Goal: Check status: Check status

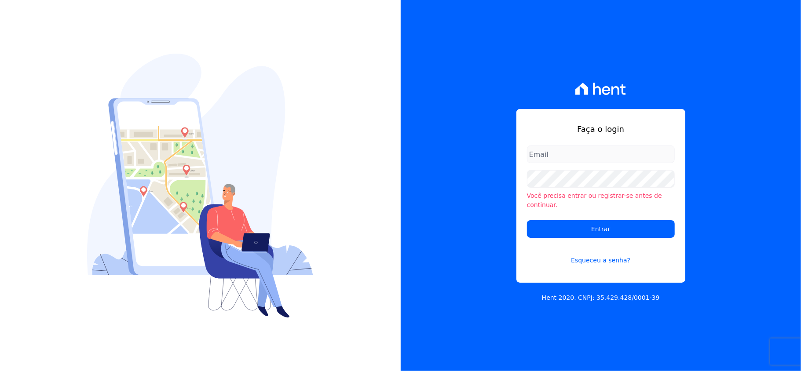
type input "valeempreendimentos@gmail.com"
click at [627, 233] on form "valeempreendimentos@gmail.com Você precisa entrar ou registrar-se antes de cont…" at bounding box center [601, 211] width 148 height 130
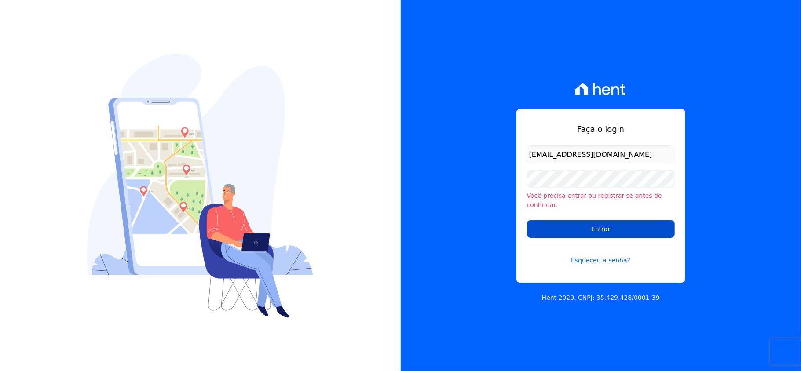
click at [628, 223] on input "Entrar" at bounding box center [601, 229] width 148 height 18
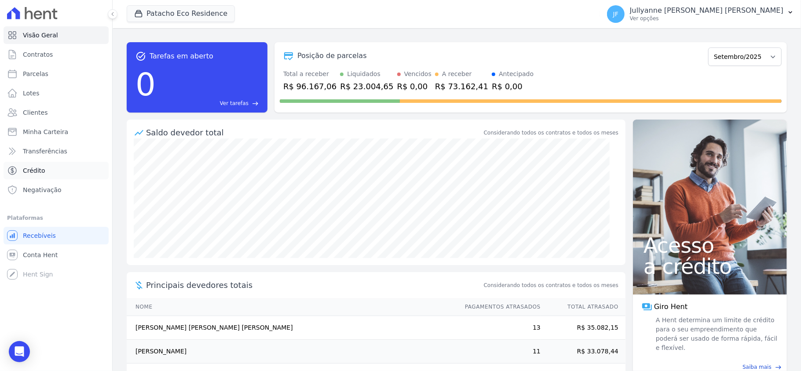
click at [36, 169] on span "Crédito" at bounding box center [34, 170] width 22 height 9
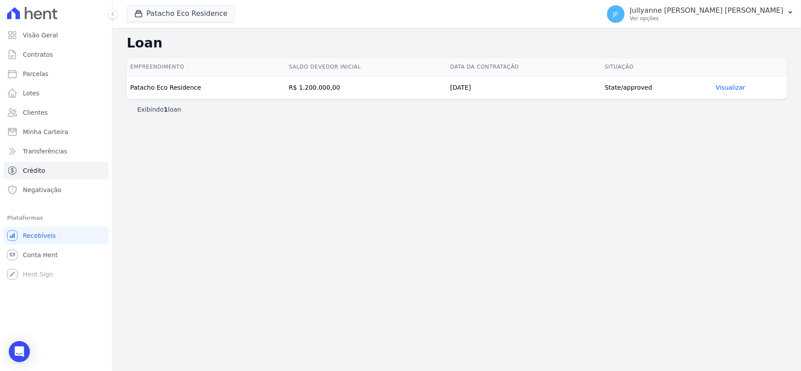
click at [734, 85] on link "Visualizar" at bounding box center [730, 87] width 29 height 7
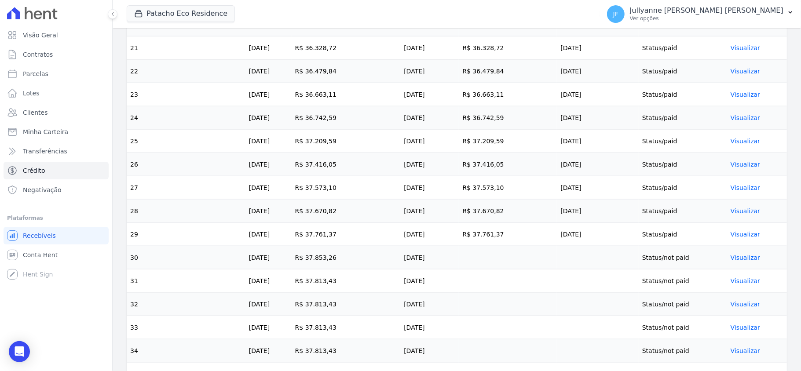
scroll to position [763, 0]
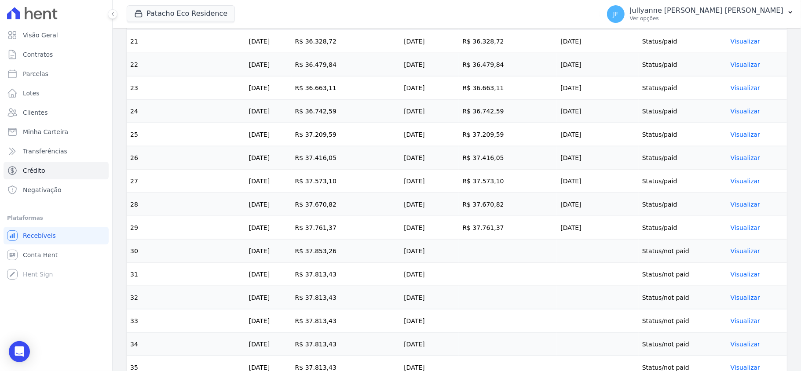
click at [743, 255] on link "Visualizar" at bounding box center [745, 251] width 29 height 7
click at [739, 255] on link "Visualizar" at bounding box center [745, 251] width 29 height 7
click at [734, 255] on link "Visualizar" at bounding box center [745, 251] width 29 height 7
click at [736, 255] on link "Visualizar" at bounding box center [745, 251] width 29 height 7
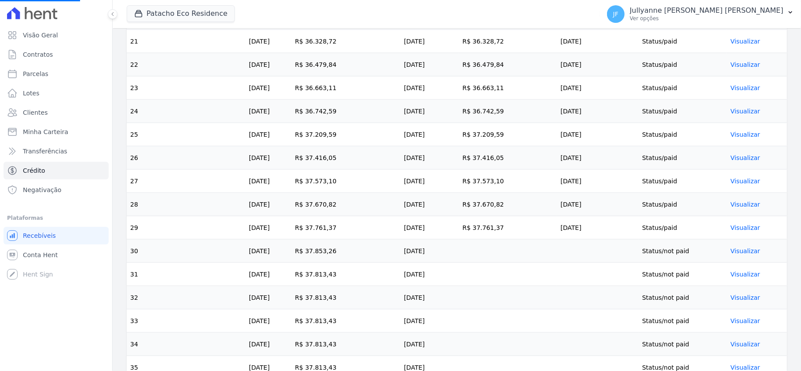
click at [736, 255] on link "Visualizar" at bounding box center [745, 251] width 29 height 7
click at [743, 255] on link "Visualizar" at bounding box center [745, 251] width 29 height 7
click at [738, 255] on link "Visualizar" at bounding box center [745, 251] width 29 height 7
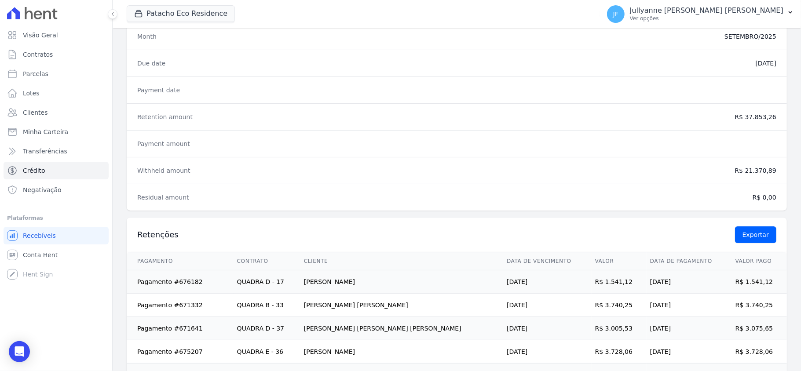
scroll to position [59, 0]
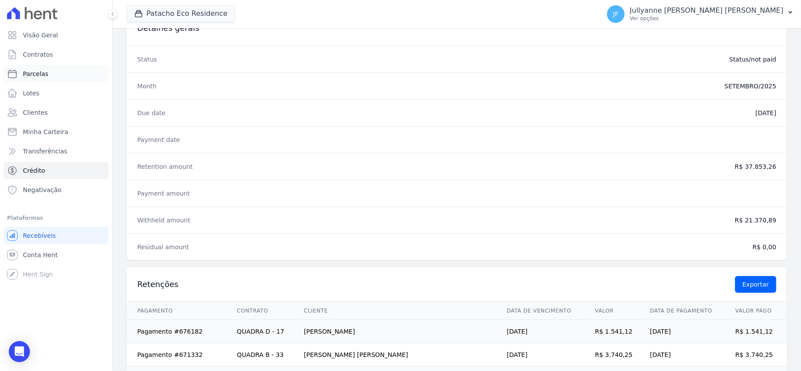
click at [50, 77] on link "Parcelas" at bounding box center [56, 74] width 105 height 18
select select
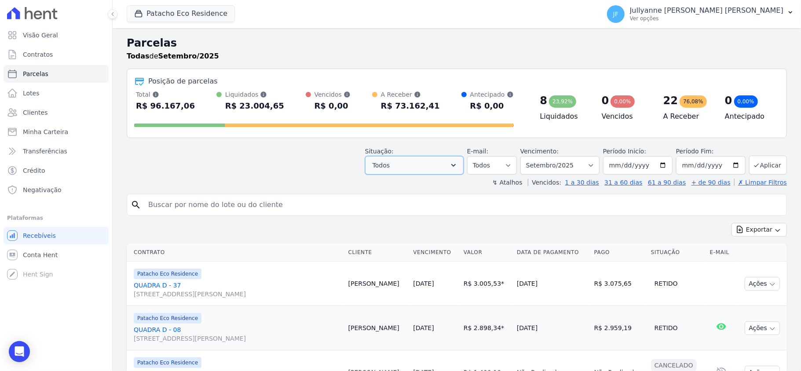
click at [451, 169] on icon "button" at bounding box center [453, 165] width 9 height 9
click at [658, 167] on input "[DATE]" at bounding box center [638, 165] width 70 height 18
type input "[DATE]"
click at [761, 162] on button "Aplicar" at bounding box center [768, 165] width 38 height 19
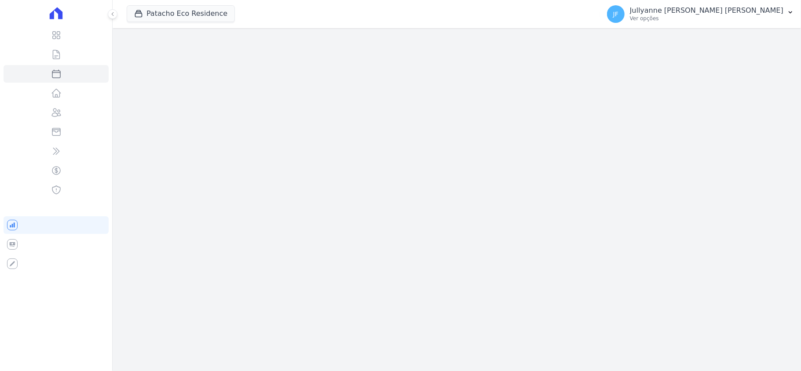
select select
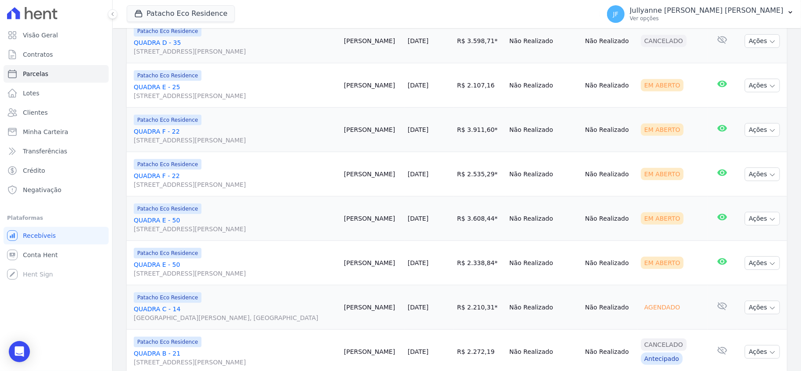
scroll to position [235, 0]
